Goal: Task Accomplishment & Management: Complete application form

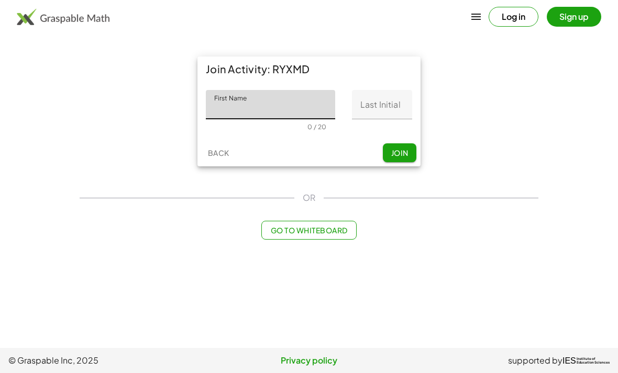
click at [207, 113] on input "First Name" at bounding box center [270, 104] width 129 height 29
type input "*******"
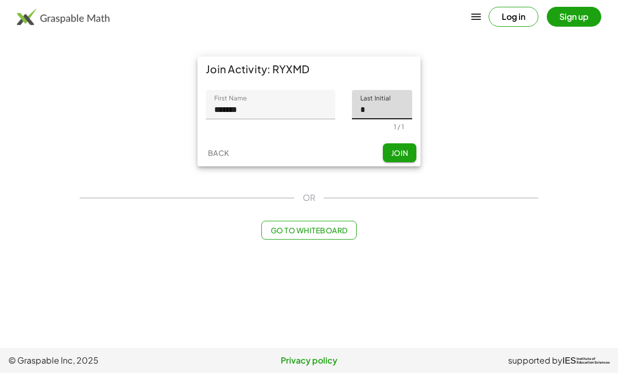
type input "*"
click at [394, 147] on button "Join" at bounding box center [399, 152] width 33 height 19
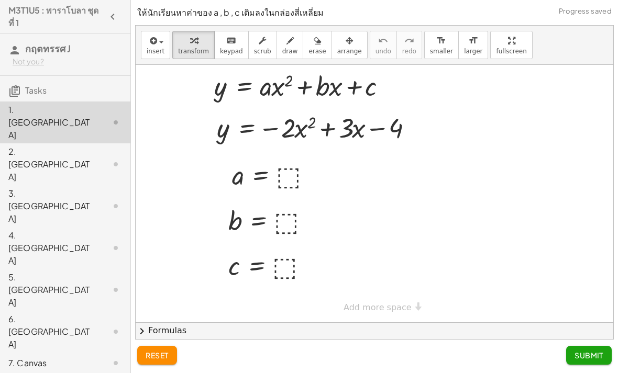
click at [41, 116] on div "1. [GEOGRAPHIC_DATA]" at bounding box center [50, 123] width 84 height 38
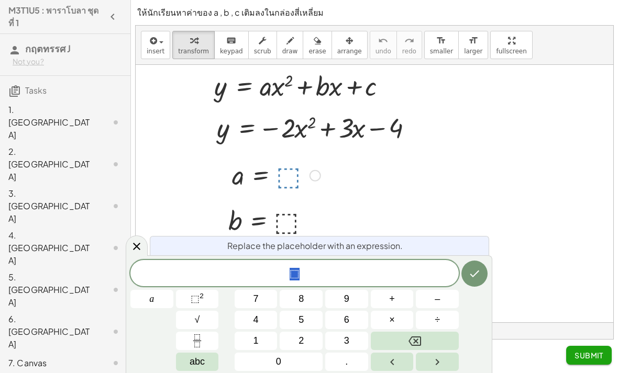
click at [439, 301] on span "–" at bounding box center [436, 299] width 5 height 14
click at [291, 338] on button "2" at bounding box center [300, 341] width 43 height 18
click at [438, 342] on button "Backspace" at bounding box center [415, 341] width 88 height 18
click at [437, 341] on button "Backspace" at bounding box center [415, 341] width 88 height 18
click at [439, 296] on span "–" at bounding box center [436, 299] width 5 height 14
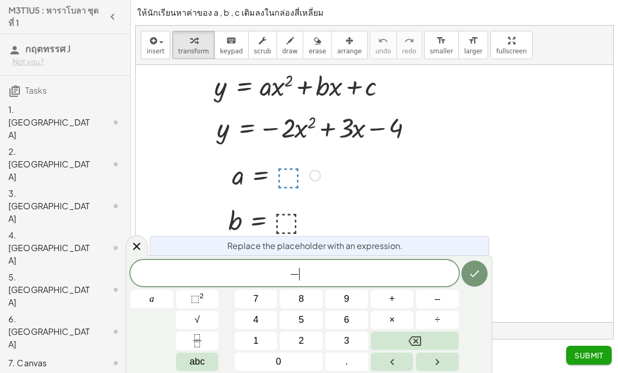
click at [295, 341] on button "2" at bounding box center [300, 341] width 43 height 18
click at [472, 264] on button "Done" at bounding box center [474, 274] width 26 height 26
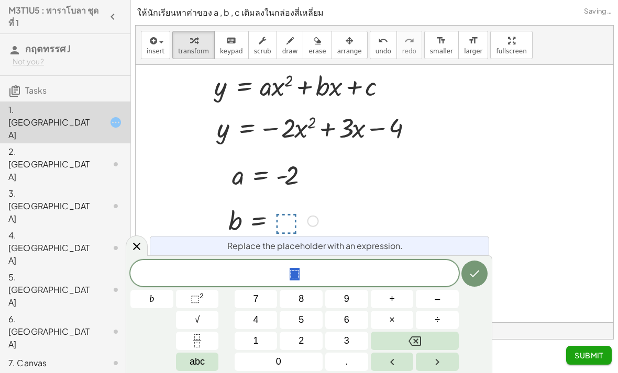
click at [358, 337] on button "3" at bounding box center [346, 341] width 43 height 18
click at [468, 268] on icon "Done" at bounding box center [474, 273] width 13 height 13
click at [435, 293] on span "–" at bounding box center [436, 299] width 5 height 14
click at [254, 322] on span "4" at bounding box center [255, 320] width 5 height 14
click at [463, 274] on button "Done" at bounding box center [474, 274] width 26 height 26
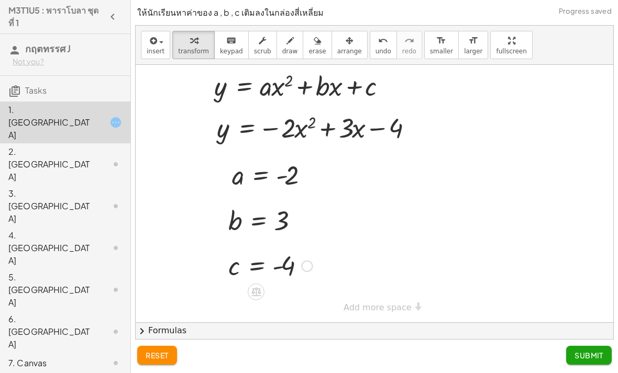
scroll to position [33, 0]
click at [584, 352] on span "Submit" at bounding box center [588, 355] width 29 height 9
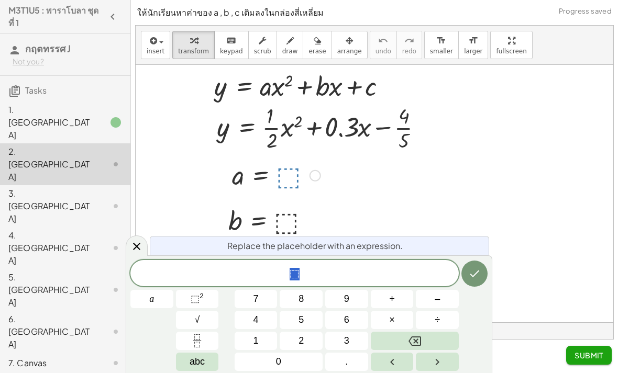
click at [250, 339] on button "1" at bounding box center [255, 341] width 43 height 18
click at [189, 335] on button "Fraction" at bounding box center [197, 341] width 43 height 18
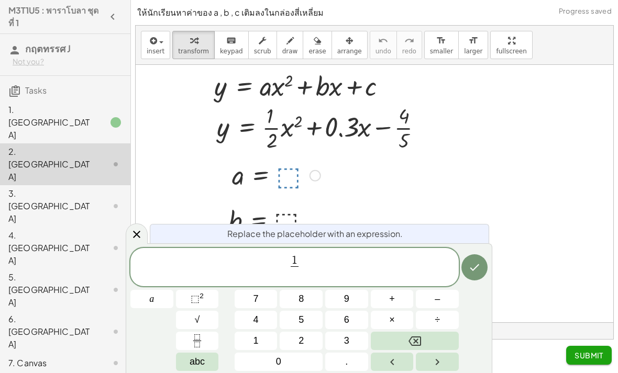
click at [300, 334] on span "2" at bounding box center [300, 341] width 5 height 14
click at [472, 271] on icon "Done" at bounding box center [474, 267] width 13 height 13
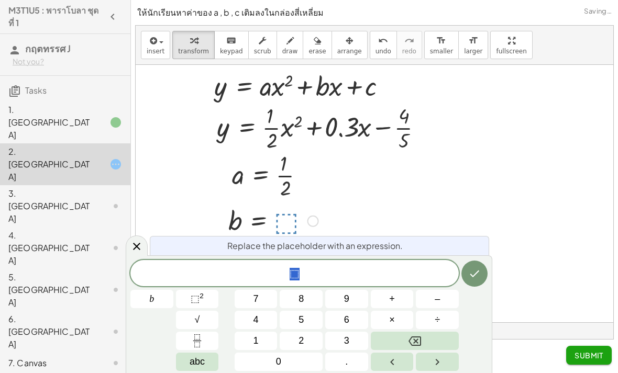
click at [279, 357] on span "0" at bounding box center [278, 362] width 5 height 14
click at [348, 356] on button "." at bounding box center [346, 362] width 43 height 18
click at [353, 327] on button "6" at bounding box center [346, 320] width 43 height 18
click at [432, 340] on button "Backspace" at bounding box center [415, 341] width 88 height 18
click at [353, 345] on button "3" at bounding box center [346, 341] width 43 height 18
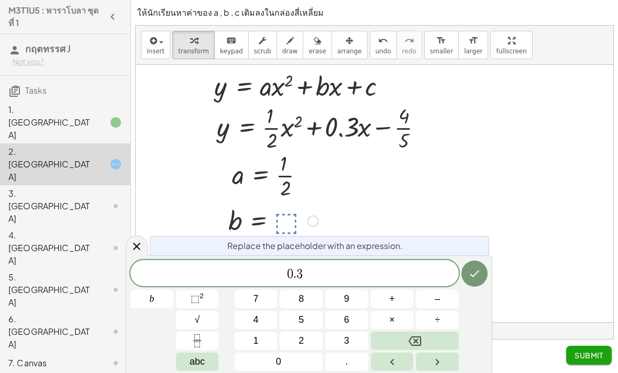
click at [481, 268] on button "Done" at bounding box center [474, 274] width 26 height 26
click at [446, 293] on button "–" at bounding box center [437, 299] width 43 height 18
click at [246, 318] on button "4" at bounding box center [255, 320] width 43 height 18
click at [197, 341] on rect "Fraction" at bounding box center [197, 341] width 8 height 1
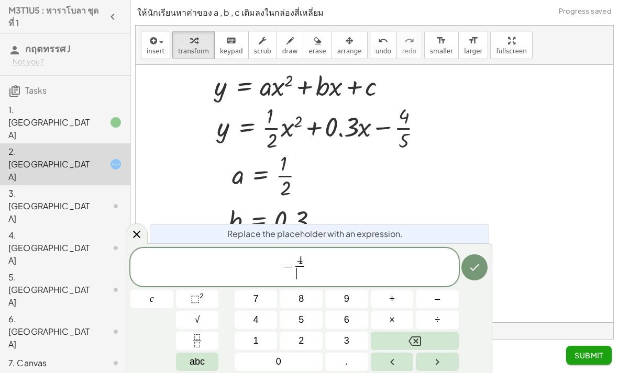
click at [310, 321] on button "5" at bounding box center [300, 320] width 43 height 18
click at [478, 270] on icon "Done" at bounding box center [474, 267] width 13 height 13
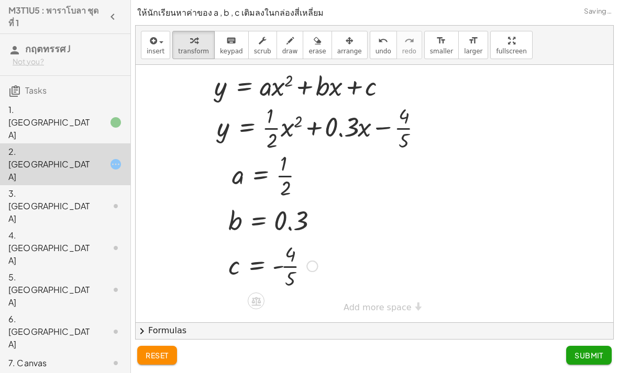
click at [577, 351] on span "Submit" at bounding box center [588, 355] width 29 height 9
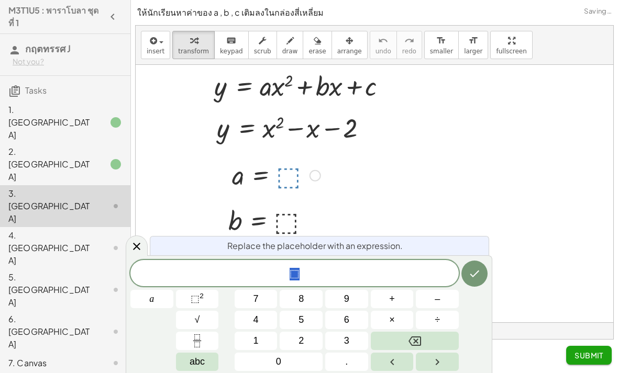
click at [246, 341] on button "1" at bounding box center [255, 341] width 43 height 18
click at [464, 272] on button "Done" at bounding box center [474, 274] width 26 height 26
click at [440, 294] on button "–" at bounding box center [437, 299] width 43 height 18
click at [264, 338] on button "1" at bounding box center [255, 341] width 43 height 18
click at [471, 271] on icon "Done" at bounding box center [474, 273] width 13 height 13
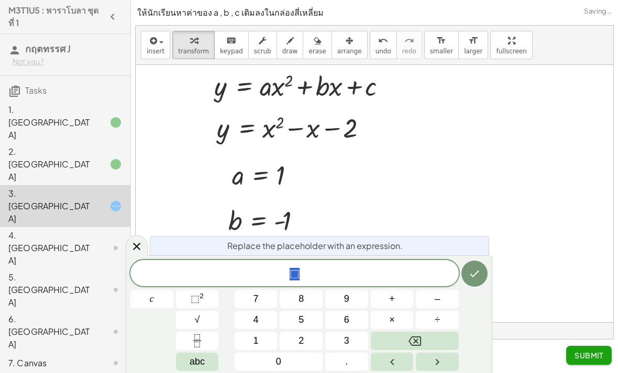
click at [438, 294] on span "–" at bounding box center [436, 299] width 5 height 14
click at [295, 335] on button "2" at bounding box center [300, 341] width 43 height 18
click at [463, 267] on button "Done" at bounding box center [474, 274] width 26 height 26
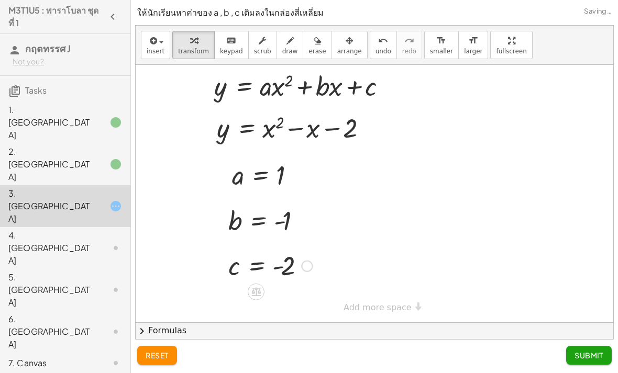
click at [574, 354] on span "Submit" at bounding box center [588, 355] width 29 height 9
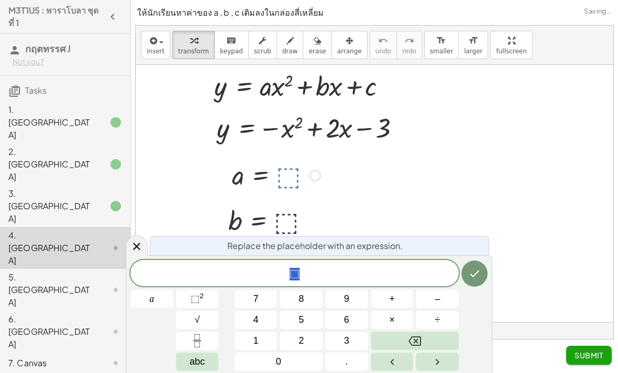
click at [431, 305] on button "–" at bounding box center [437, 299] width 43 height 18
click at [242, 338] on button "1" at bounding box center [255, 341] width 43 height 18
click at [470, 275] on icon "Done" at bounding box center [474, 273] width 13 height 13
click at [304, 337] on span "2" at bounding box center [300, 341] width 5 height 14
click at [476, 268] on icon "Done" at bounding box center [474, 273] width 13 height 13
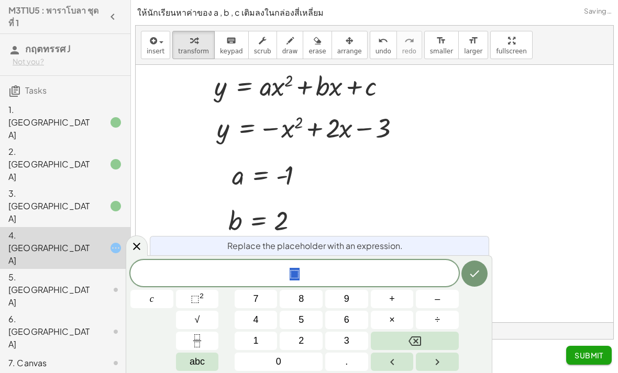
click at [440, 296] on button "–" at bounding box center [437, 299] width 43 height 18
click at [357, 344] on button "3" at bounding box center [346, 341] width 43 height 18
click at [472, 276] on icon "Done" at bounding box center [474, 274] width 9 height 7
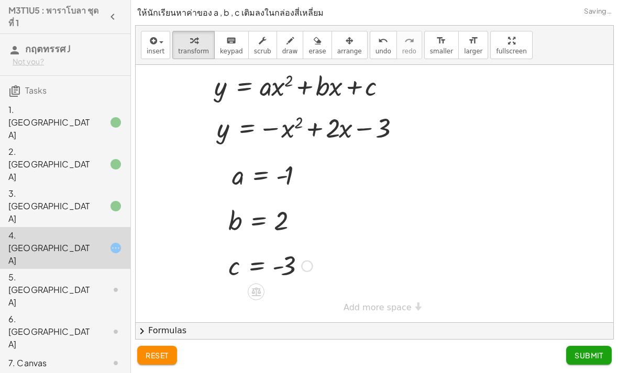
click at [577, 355] on span "Submit" at bounding box center [588, 355] width 29 height 9
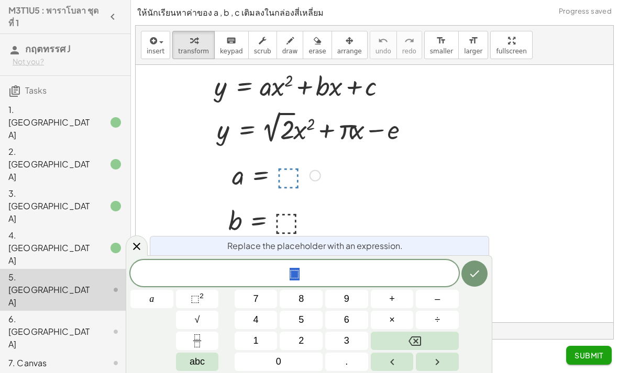
click at [196, 316] on span "√" at bounding box center [197, 320] width 5 height 14
click at [310, 342] on button "2" at bounding box center [300, 341] width 43 height 18
click at [440, 339] on button "Backspace" at bounding box center [415, 341] width 88 height 18
click at [439, 338] on button "Backspace" at bounding box center [415, 341] width 88 height 18
click at [318, 338] on button "2" at bounding box center [300, 341] width 43 height 18
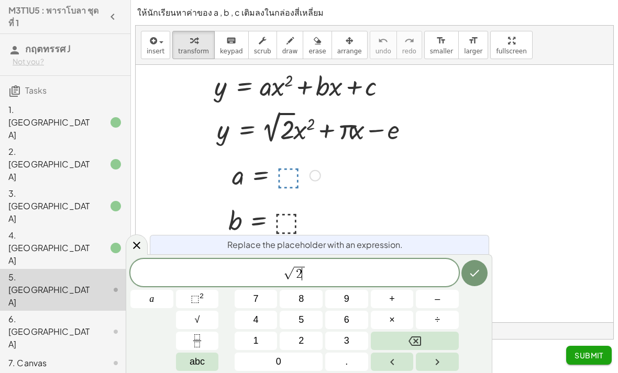
click at [475, 272] on icon "Done" at bounding box center [474, 273] width 13 height 13
click at [192, 360] on span "abc" at bounding box center [196, 362] width 15 height 14
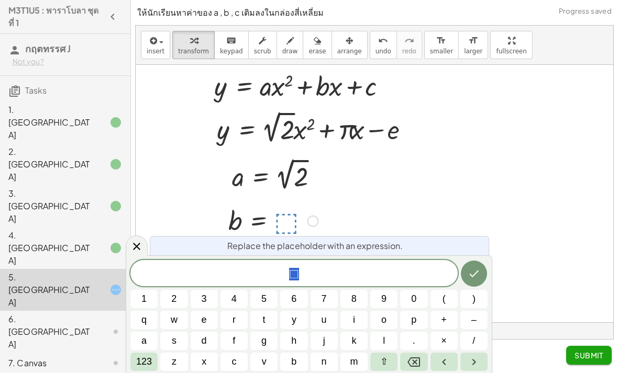
click at [145, 357] on span "123" at bounding box center [144, 362] width 16 height 14
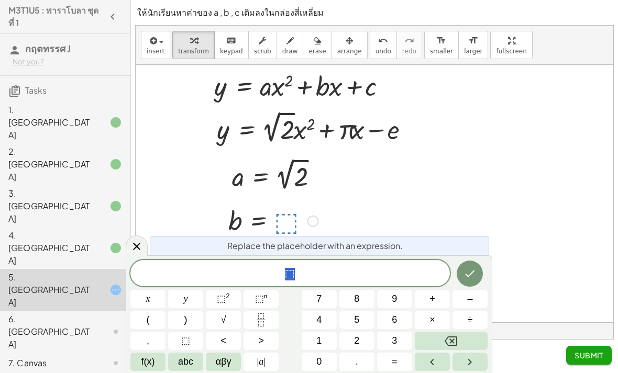
click at [147, 356] on span "f(x)" at bounding box center [148, 362] width 14 height 14
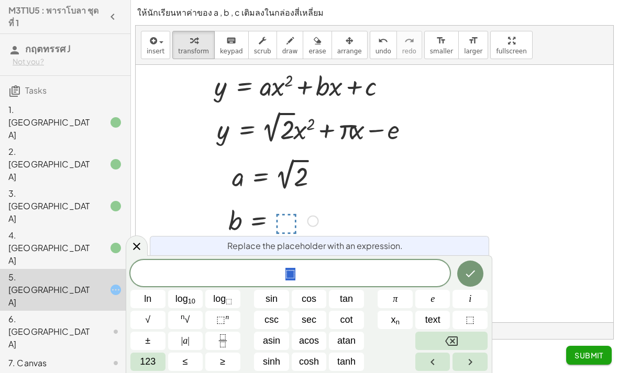
click at [395, 297] on span "π" at bounding box center [395, 299] width 5 height 14
click at [472, 271] on icon "Done" at bounding box center [470, 273] width 13 height 13
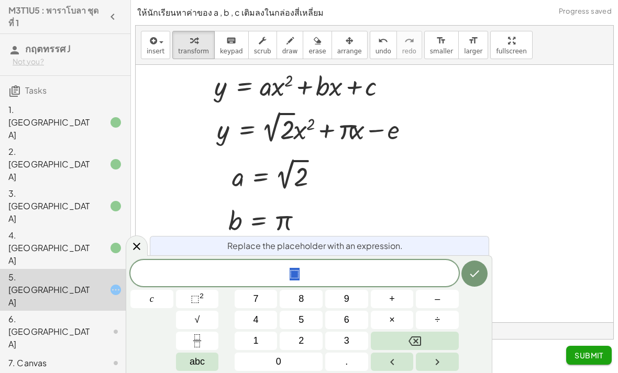
click at [192, 355] on span "abc" at bounding box center [196, 362] width 15 height 14
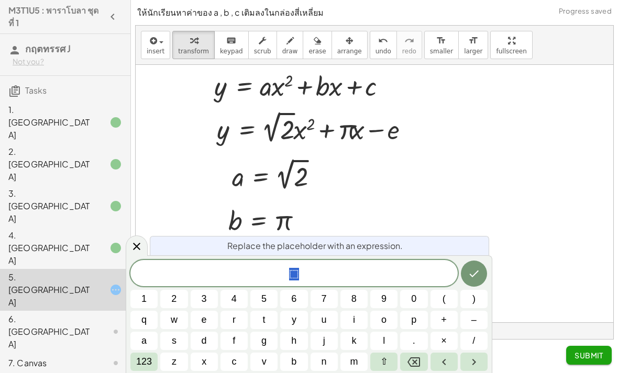
click at [142, 361] on span "123" at bounding box center [144, 362] width 16 height 14
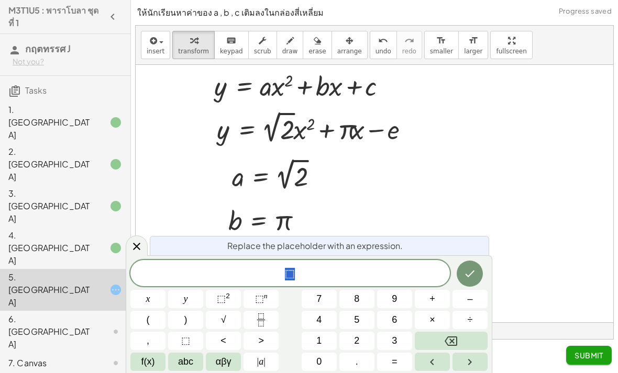
click at [142, 361] on span "f(x)" at bounding box center [148, 362] width 14 height 14
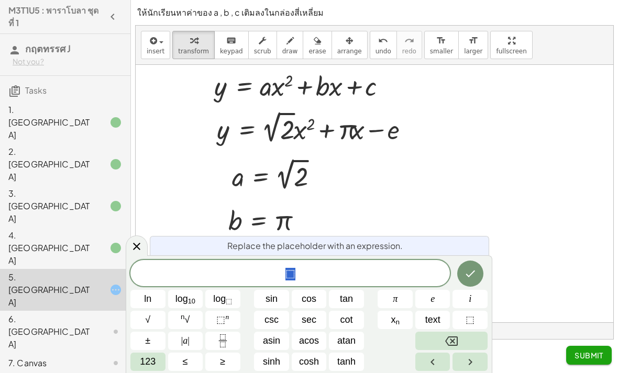
click at [436, 296] on button "e" at bounding box center [432, 299] width 35 height 18
click at [468, 273] on icon "Done" at bounding box center [470, 273] width 13 height 13
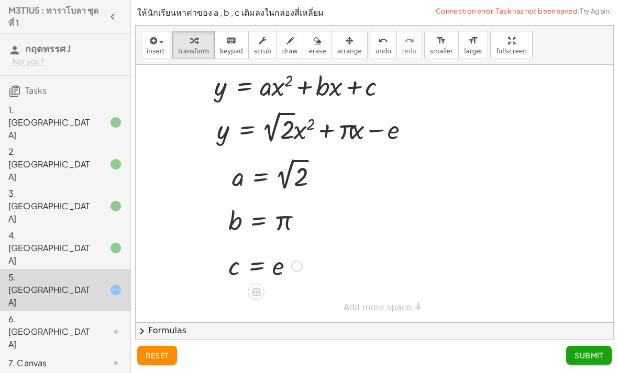
click at [583, 351] on span "Submit" at bounding box center [588, 355] width 29 height 9
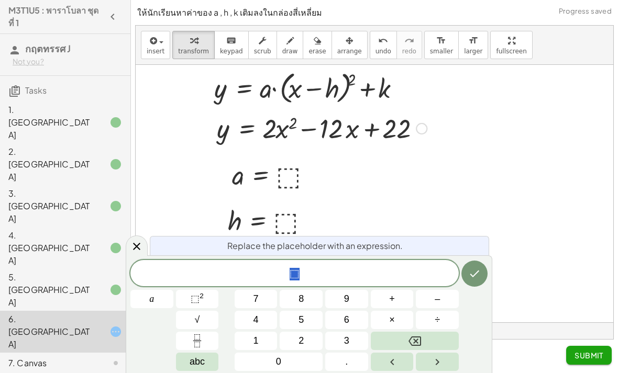
click at [294, 339] on button "2" at bounding box center [300, 341] width 43 height 18
click at [465, 276] on button "Done" at bounding box center [474, 274] width 26 height 26
click at [433, 296] on button "–" at bounding box center [437, 299] width 43 height 18
click at [271, 339] on button "1" at bounding box center [255, 341] width 43 height 18
click at [293, 340] on button "2" at bounding box center [300, 341] width 43 height 18
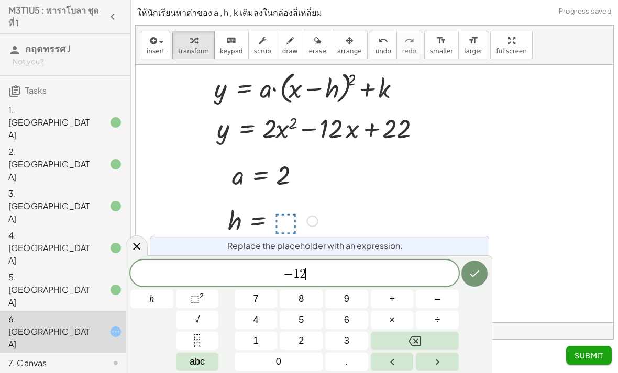
click at [476, 272] on icon "Done" at bounding box center [474, 273] width 13 height 13
click at [303, 340] on span "2" at bounding box center [300, 341] width 5 height 14
click at [303, 339] on span "2" at bounding box center [300, 341] width 5 height 14
click at [467, 274] on button "Done" at bounding box center [474, 274] width 26 height 26
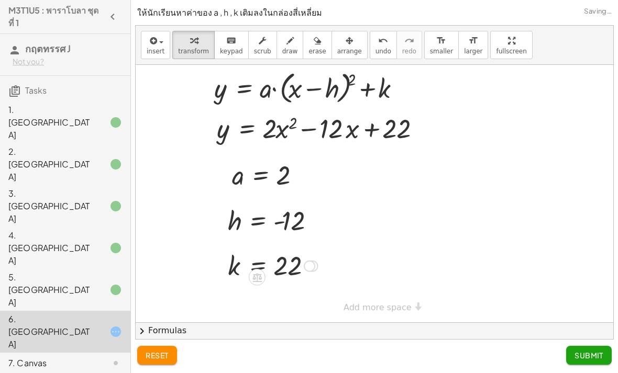
click at [575, 353] on span "Submit" at bounding box center [588, 355] width 29 height 9
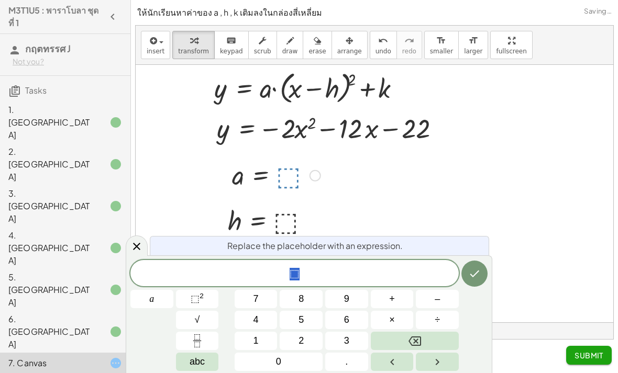
click at [446, 299] on button "–" at bounding box center [437, 299] width 43 height 18
click at [290, 340] on button "2" at bounding box center [300, 341] width 43 height 18
click at [465, 275] on button "Done" at bounding box center [474, 274] width 26 height 26
click at [449, 298] on button "–" at bounding box center [437, 299] width 43 height 18
click at [244, 345] on button "1" at bounding box center [255, 341] width 43 height 18
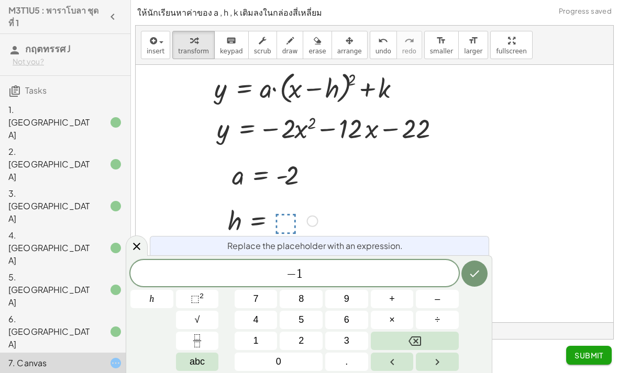
scroll to position [0, 0]
click at [294, 344] on button "2" at bounding box center [300, 341] width 43 height 18
click at [475, 277] on icon "Done" at bounding box center [474, 273] width 13 height 13
click at [444, 298] on button "–" at bounding box center [437, 299] width 43 height 18
click at [307, 340] on button "2" at bounding box center [300, 341] width 43 height 18
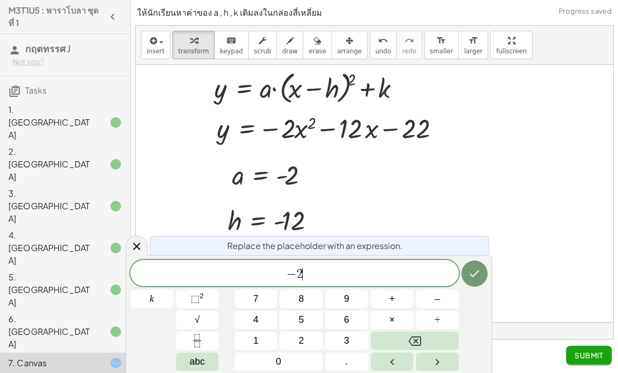
click at [307, 339] on button "2" at bounding box center [300, 341] width 43 height 18
click at [477, 271] on icon "Done" at bounding box center [474, 273] width 13 height 13
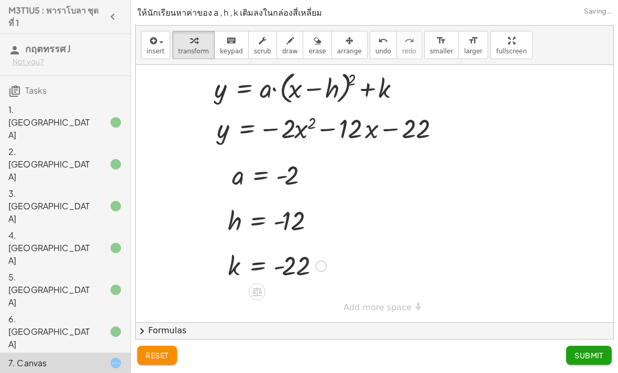
scroll to position [33, 0]
click at [587, 355] on span "Submit" at bounding box center [588, 355] width 29 height 9
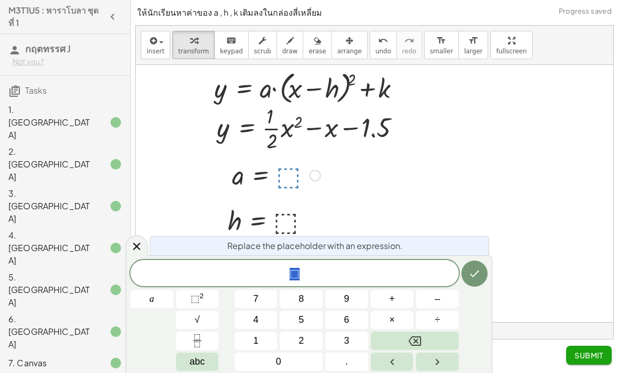
click at [264, 338] on button "1" at bounding box center [255, 341] width 43 height 18
click at [204, 343] on button "Fraction" at bounding box center [197, 341] width 43 height 18
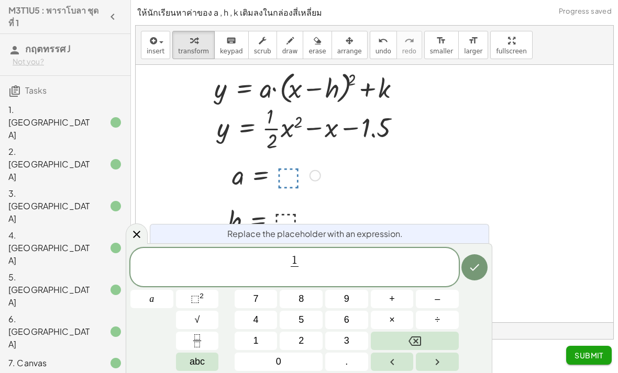
click at [305, 342] on button "2" at bounding box center [300, 341] width 43 height 18
click at [475, 278] on button "Done" at bounding box center [474, 267] width 26 height 26
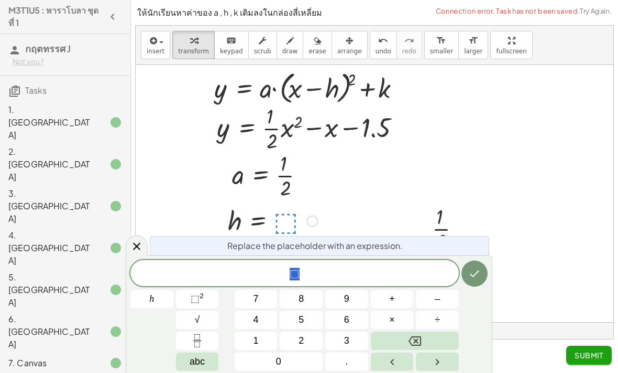
click at [439, 301] on span "–" at bounding box center [436, 299] width 5 height 14
click at [250, 342] on button "1" at bounding box center [255, 341] width 43 height 18
click at [471, 273] on icon "Done" at bounding box center [474, 273] width 13 height 13
click at [448, 293] on button "–" at bounding box center [437, 299] width 43 height 18
click at [245, 346] on button "1" at bounding box center [255, 341] width 43 height 18
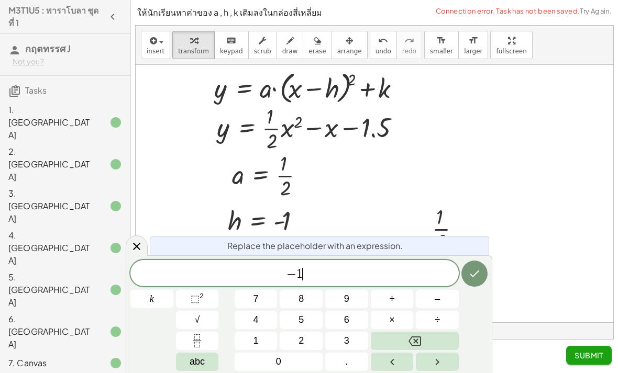
click at [345, 359] on span "." at bounding box center [346, 362] width 3 height 14
click at [293, 321] on button "5" at bounding box center [300, 320] width 43 height 18
click at [465, 281] on button "Done" at bounding box center [474, 274] width 26 height 26
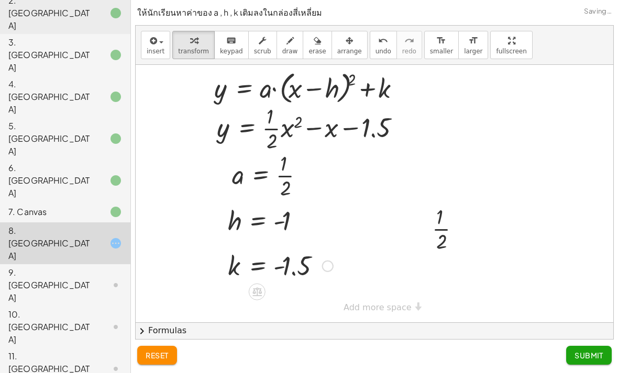
scroll to position [151, 0]
click at [586, 351] on span "Submit" at bounding box center [588, 355] width 29 height 9
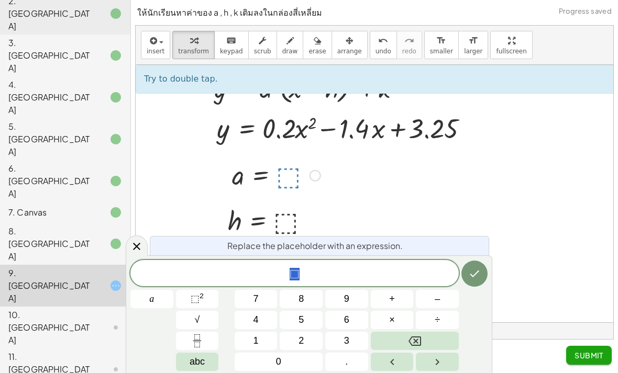
click at [304, 363] on button "0" at bounding box center [278, 362] width 88 height 18
click at [338, 359] on button "." at bounding box center [346, 362] width 43 height 18
click at [298, 338] on button "2" at bounding box center [300, 341] width 43 height 18
click at [484, 275] on button "Done" at bounding box center [474, 274] width 26 height 26
click at [447, 301] on button "–" at bounding box center [437, 299] width 43 height 18
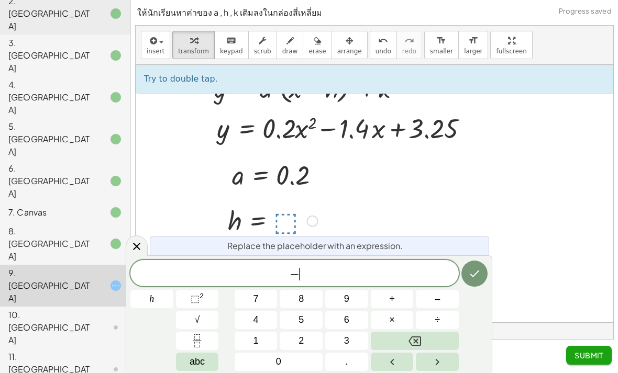
click at [256, 348] on span "1" at bounding box center [255, 341] width 5 height 14
click at [348, 355] on span "." at bounding box center [346, 362] width 3 height 14
click at [253, 320] on span "4" at bounding box center [255, 320] width 5 height 14
click at [466, 269] on button "Done" at bounding box center [474, 274] width 26 height 26
click at [353, 339] on button "3" at bounding box center [346, 341] width 43 height 18
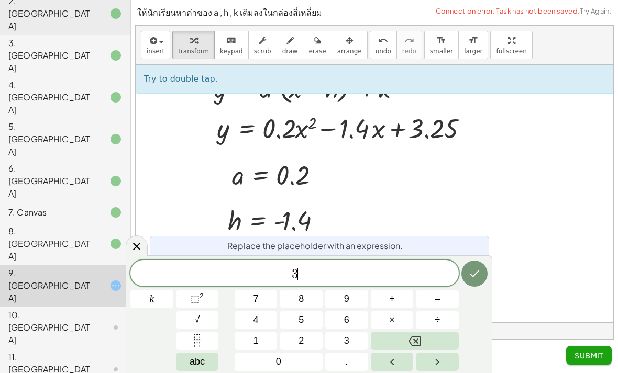
click at [352, 339] on button "3" at bounding box center [346, 341] width 43 height 18
click at [419, 344] on icon "Backspace" at bounding box center [414, 341] width 13 height 13
click at [352, 363] on button "." at bounding box center [346, 362] width 43 height 18
click at [309, 341] on button "2" at bounding box center [300, 341] width 43 height 18
click at [311, 313] on button "5" at bounding box center [300, 320] width 43 height 18
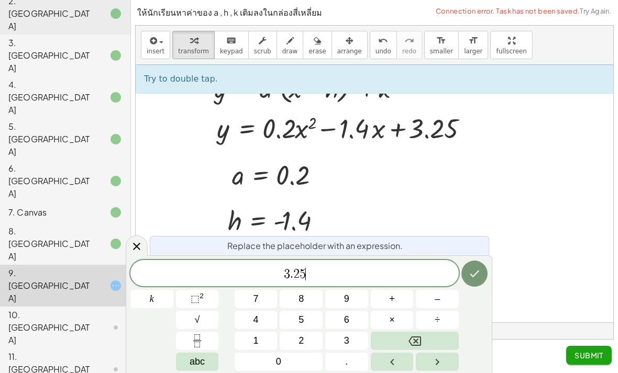
click at [476, 276] on icon "Done" at bounding box center [474, 273] width 13 height 13
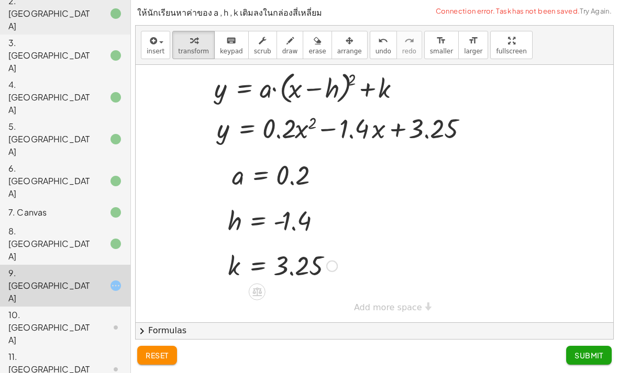
scroll to position [0, 1]
click at [577, 354] on span "Submit" at bounding box center [588, 355] width 29 height 9
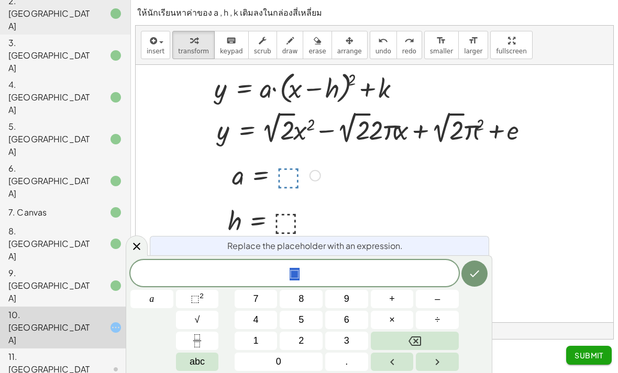
click at [191, 324] on button "√" at bounding box center [197, 320] width 43 height 18
click at [305, 339] on button "2" at bounding box center [300, 341] width 43 height 18
click at [428, 337] on button "Backspace" at bounding box center [415, 341] width 88 height 18
click at [307, 340] on button "2" at bounding box center [300, 341] width 43 height 18
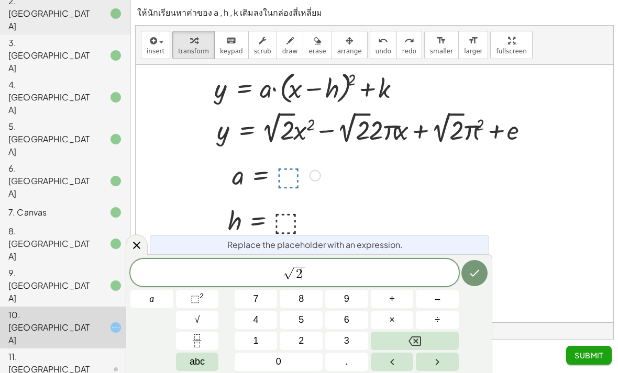
click at [469, 276] on icon "Done" at bounding box center [474, 273] width 13 height 13
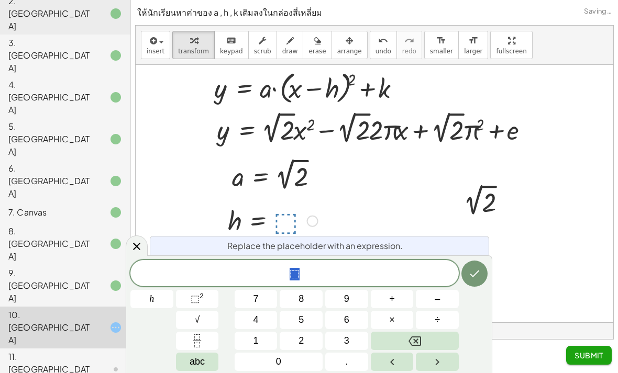
click at [443, 296] on button "–" at bounding box center [437, 299] width 43 height 18
click at [196, 326] on span "√" at bounding box center [197, 320] width 5 height 14
click at [307, 339] on button "2" at bounding box center [300, 341] width 43 height 18
click at [355, 271] on span "− √ 2 ​" at bounding box center [294, 273] width 328 height 16
click at [304, 341] on span "2" at bounding box center [300, 341] width 5 height 14
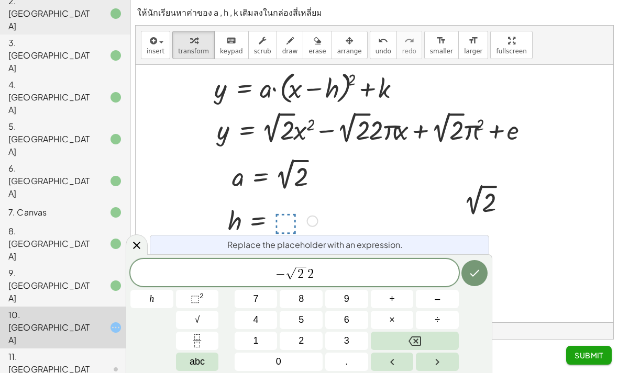
click at [189, 362] on span "abc" at bounding box center [196, 362] width 15 height 14
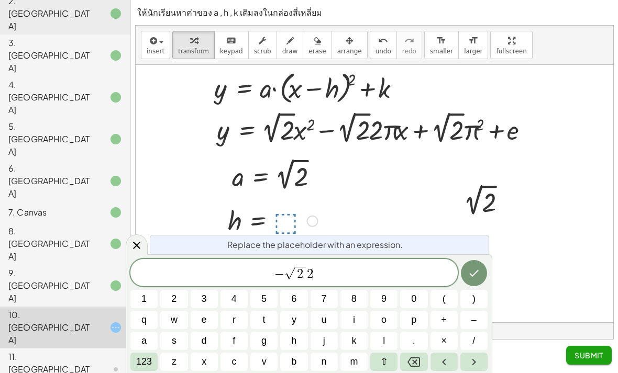
click at [148, 361] on span "123" at bounding box center [144, 362] width 16 height 14
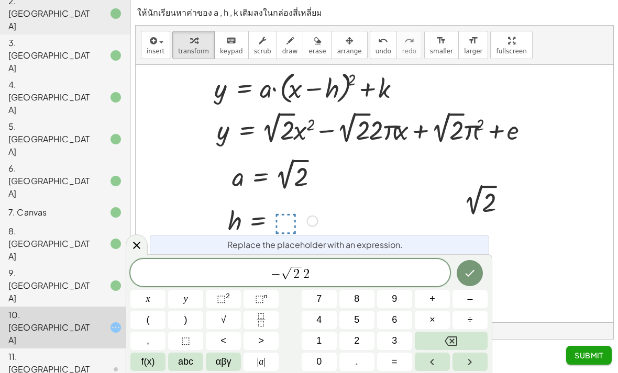
click at [143, 363] on span "f(x)" at bounding box center [148, 362] width 14 height 14
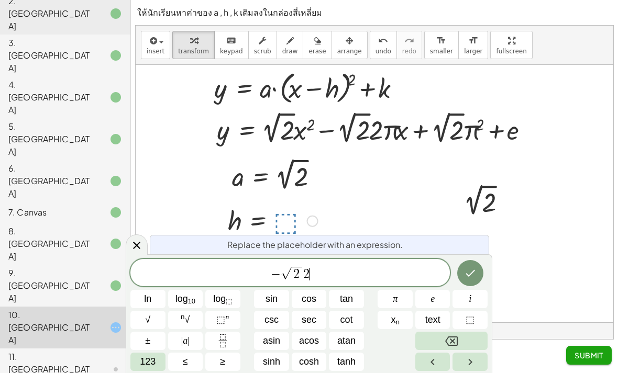
click at [396, 297] on span "π" at bounding box center [395, 299] width 5 height 14
click at [471, 273] on icon "Done" at bounding box center [469, 273] width 9 height 7
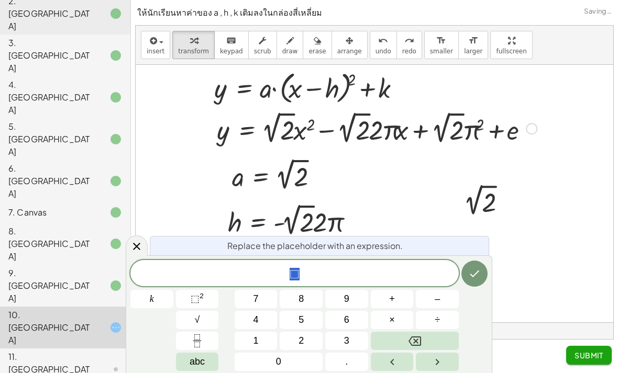
click at [189, 312] on button "√" at bounding box center [197, 320] width 43 height 18
click at [310, 342] on button "2" at bounding box center [300, 341] width 43 height 18
click at [426, 341] on button "Backspace" at bounding box center [415, 341] width 88 height 18
click at [309, 341] on button "2" at bounding box center [300, 341] width 43 height 18
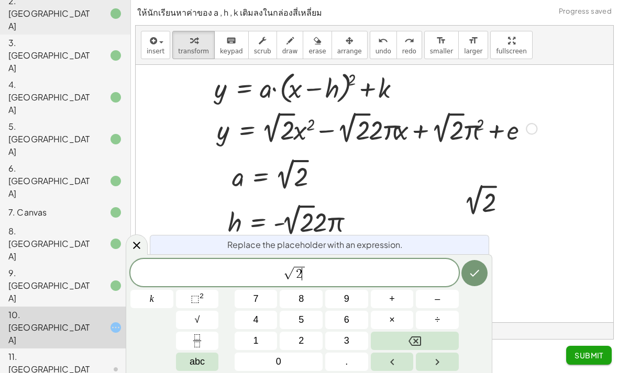
click at [356, 266] on span "√ 2 ​" at bounding box center [294, 273] width 328 height 16
click at [316, 267] on span "√ 2 ​" at bounding box center [294, 273] width 328 height 16
click at [195, 357] on span "abc" at bounding box center [196, 362] width 15 height 14
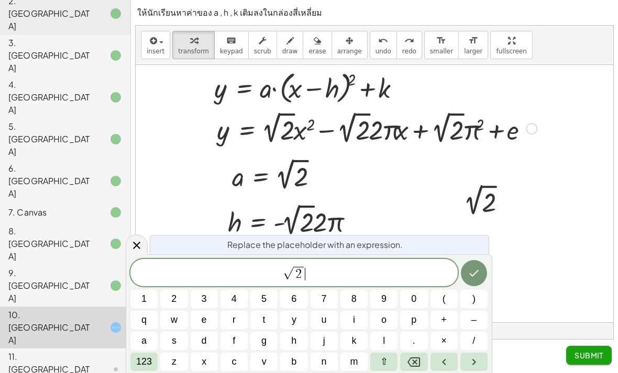
click at [148, 357] on span "123" at bounding box center [144, 362] width 16 height 14
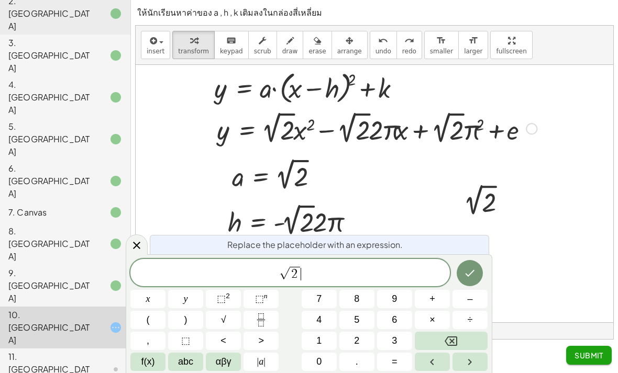
click at [147, 359] on span "f(x)" at bounding box center [148, 362] width 14 height 14
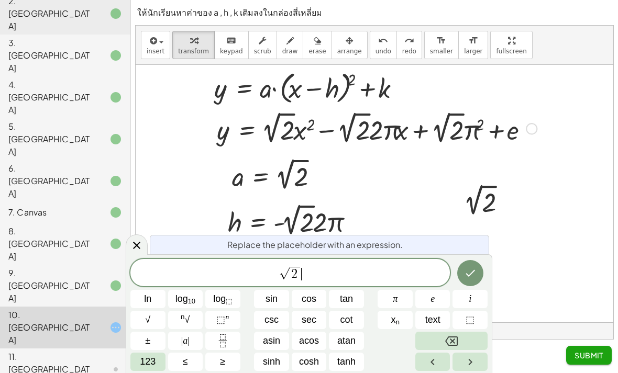
click at [397, 303] on span "π" at bounding box center [395, 299] width 5 height 14
click at [140, 362] on span "123" at bounding box center [148, 362] width 16 height 14
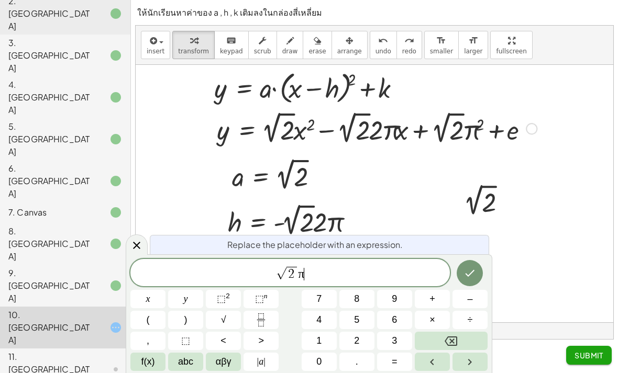
click at [148, 360] on span "f(x)" at bounding box center [148, 362] width 14 height 14
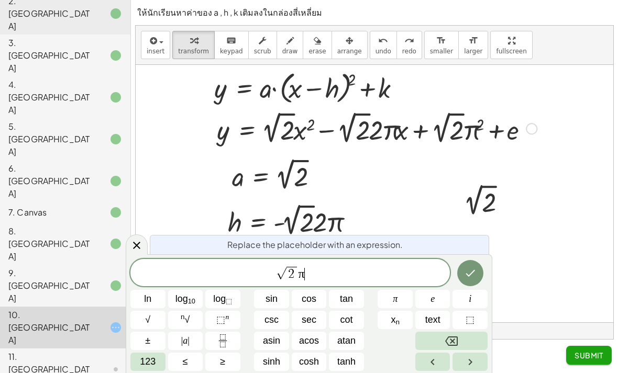
click at [149, 364] on span "123" at bounding box center [148, 362] width 16 height 14
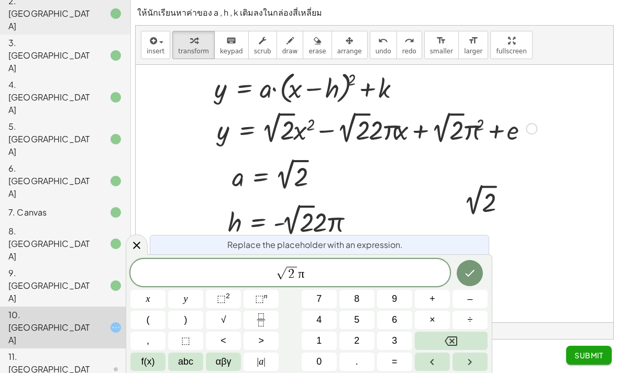
click at [218, 304] on span "⬚" at bounding box center [221, 299] width 9 height 10
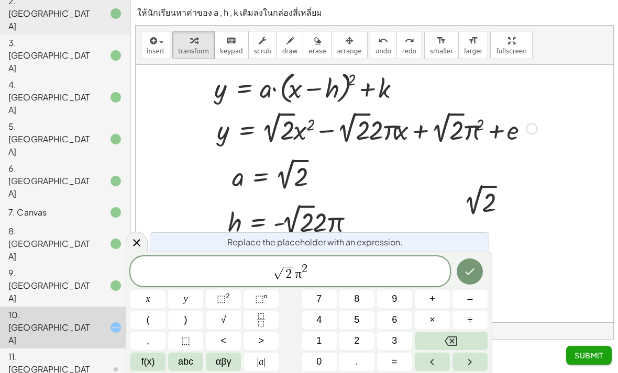
click at [432, 298] on span "+" at bounding box center [432, 299] width 6 height 14
click at [150, 361] on span "f(x)" at bounding box center [148, 362] width 14 height 14
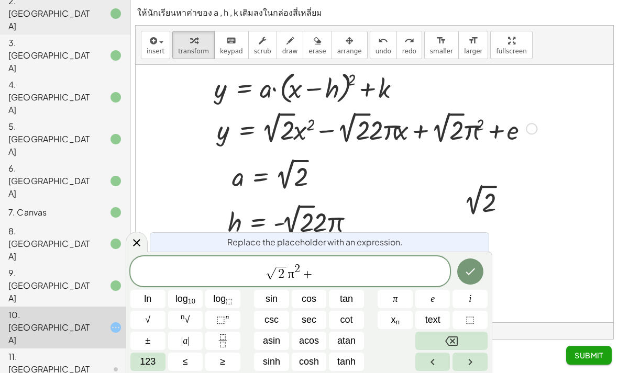
click at [149, 362] on span "123" at bounding box center [148, 362] width 16 height 14
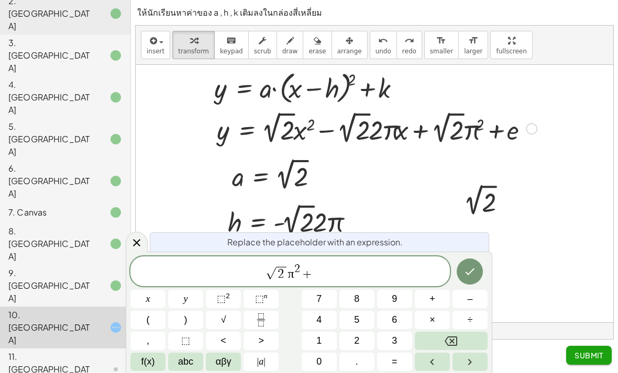
click at [151, 364] on span "f(x)" at bounding box center [148, 362] width 14 height 14
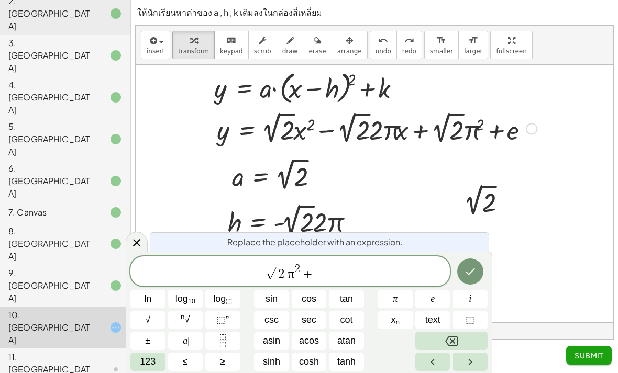
click at [150, 364] on span "123" at bounding box center [148, 362] width 16 height 14
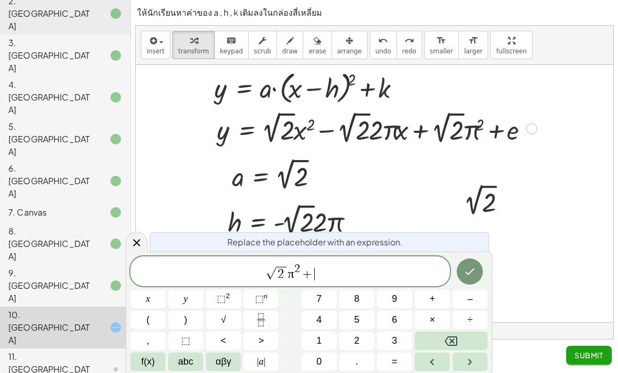
click at [152, 363] on span "f(x)" at bounding box center [148, 362] width 14 height 14
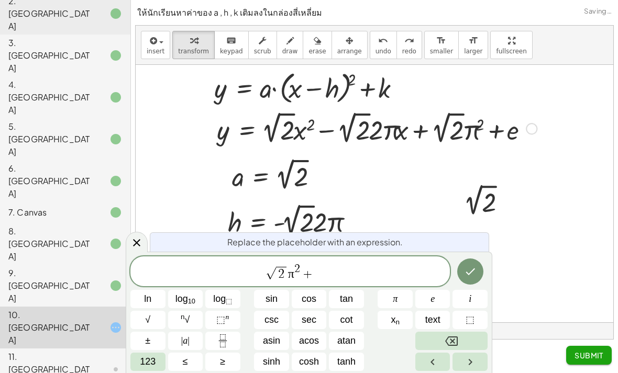
click at [432, 301] on span "e" at bounding box center [432, 299] width 4 height 14
click at [463, 273] on button "Done" at bounding box center [470, 272] width 26 height 26
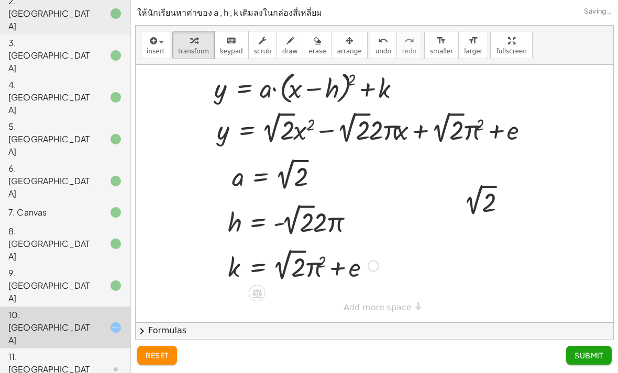
scroll to position [7, 0]
click at [583, 355] on span "Submit" at bounding box center [588, 355] width 29 height 9
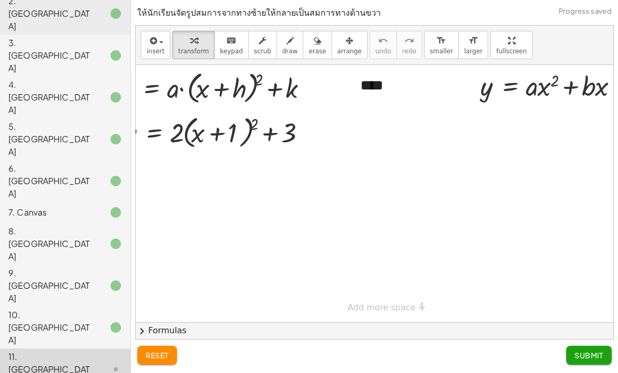
scroll to position [0, 50]
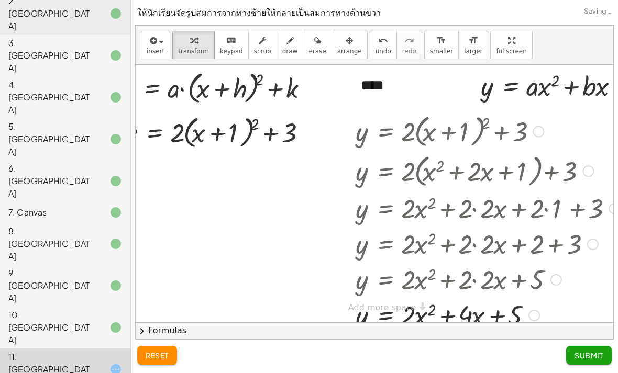
click at [586, 357] on span "Submit" at bounding box center [588, 355] width 29 height 9
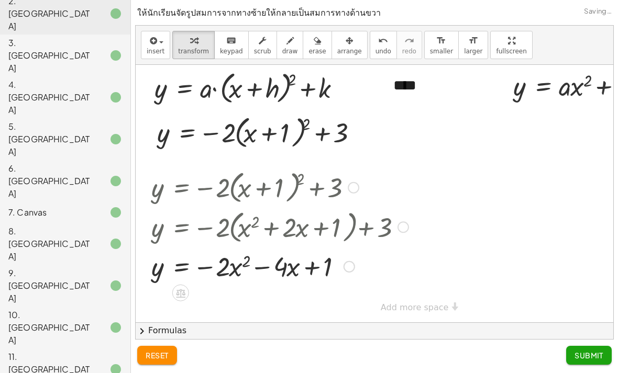
scroll to position [6, 0]
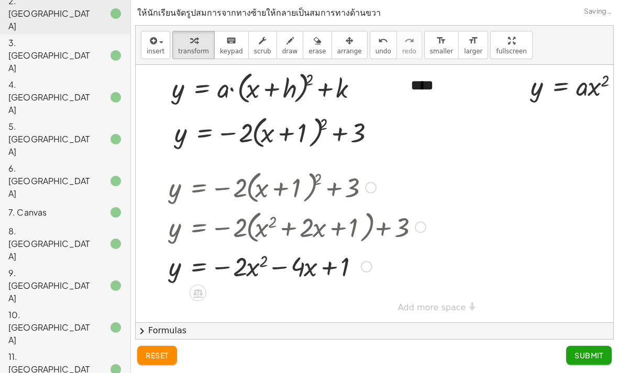
click at [578, 355] on span "Submit" at bounding box center [588, 355] width 29 height 9
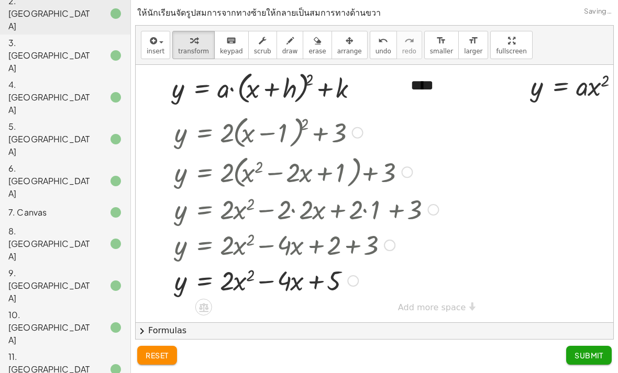
click at [582, 354] on span "Submit" at bounding box center [588, 355] width 29 height 9
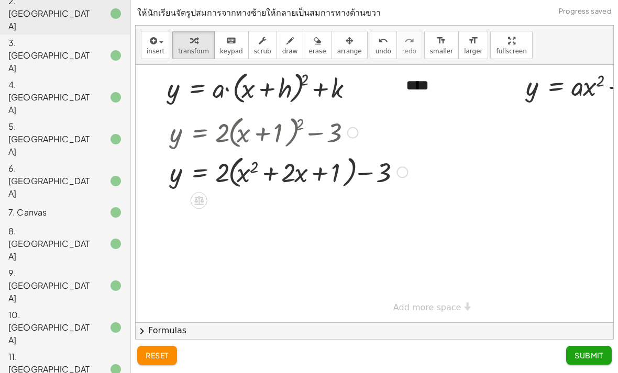
scroll to position [0, 7]
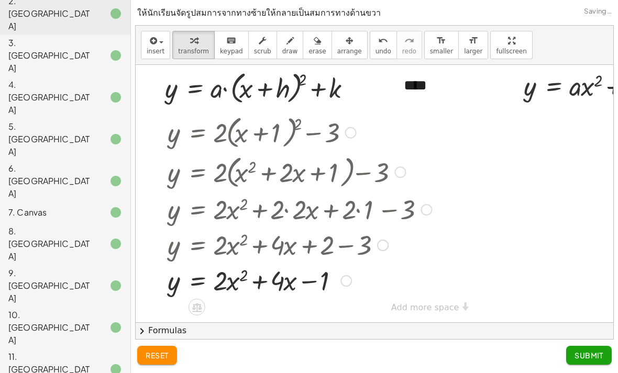
click at [586, 360] on span "Submit" at bounding box center [588, 355] width 29 height 9
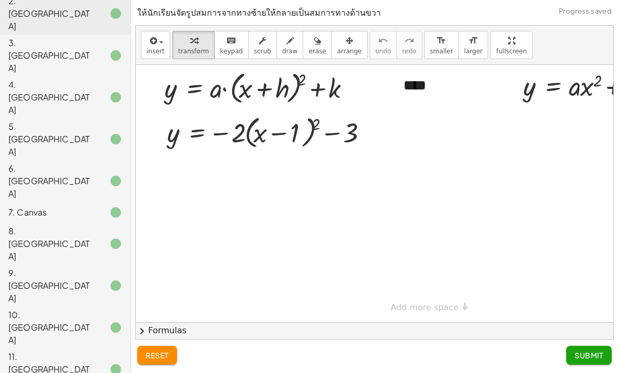
scroll to position [0, 12]
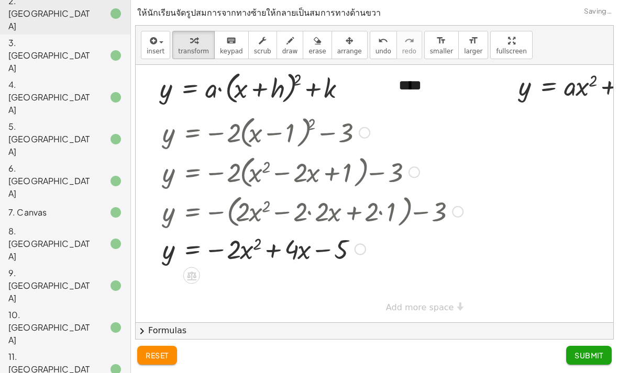
click at [586, 351] on span "Submit" at bounding box center [588, 355] width 29 height 9
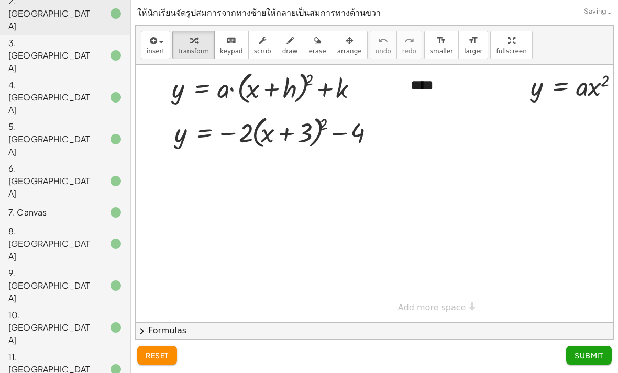
scroll to position [0, 0]
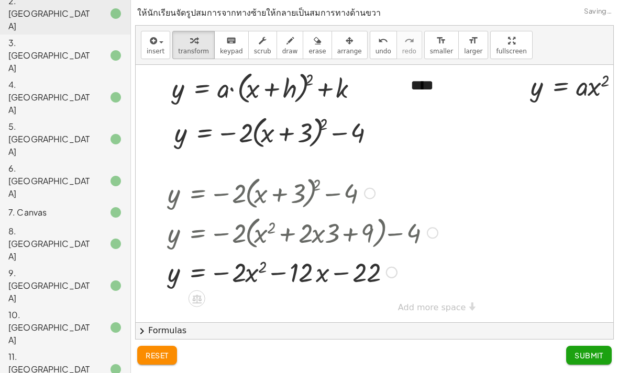
click at [595, 356] on span "Submit" at bounding box center [588, 355] width 29 height 9
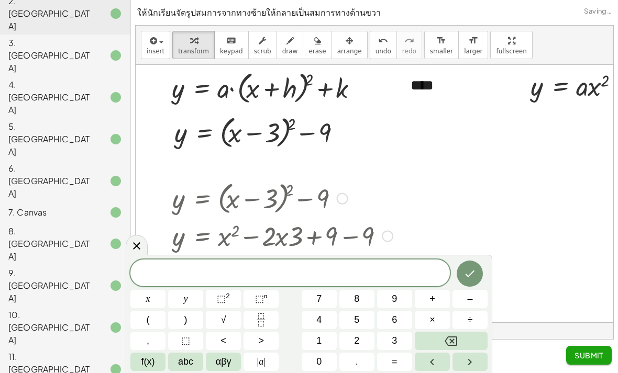
click at [144, 247] on div at bounding box center [137, 245] width 22 height 20
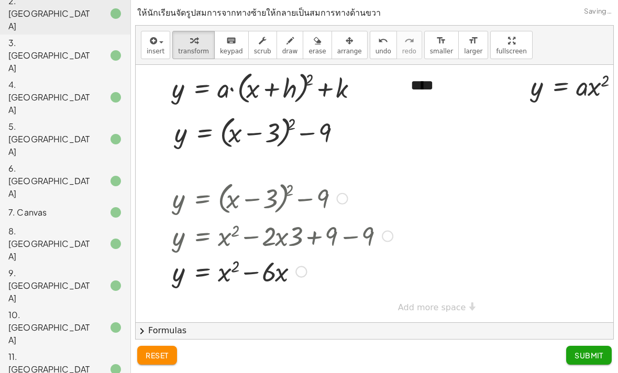
click at [586, 352] on span "Submit" at bounding box center [588, 355] width 29 height 9
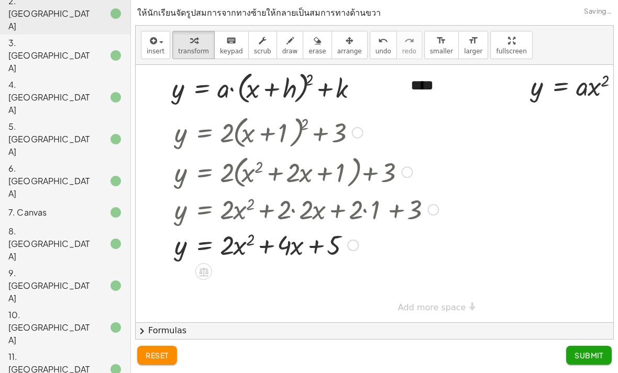
click at [580, 359] on span "Submit" at bounding box center [588, 355] width 29 height 9
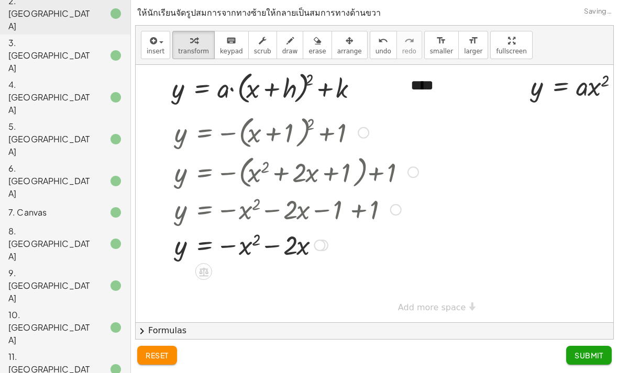
click at [574, 355] on span "Submit" at bounding box center [588, 355] width 29 height 9
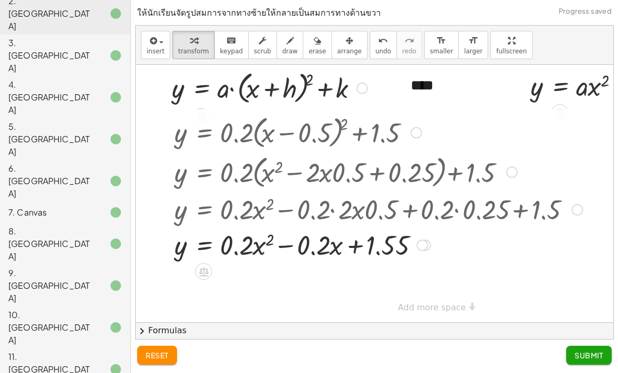
click at [579, 351] on span "Submit" at bounding box center [588, 355] width 29 height 9
